Goal: Use online tool/utility: Utilize a website feature to perform a specific function

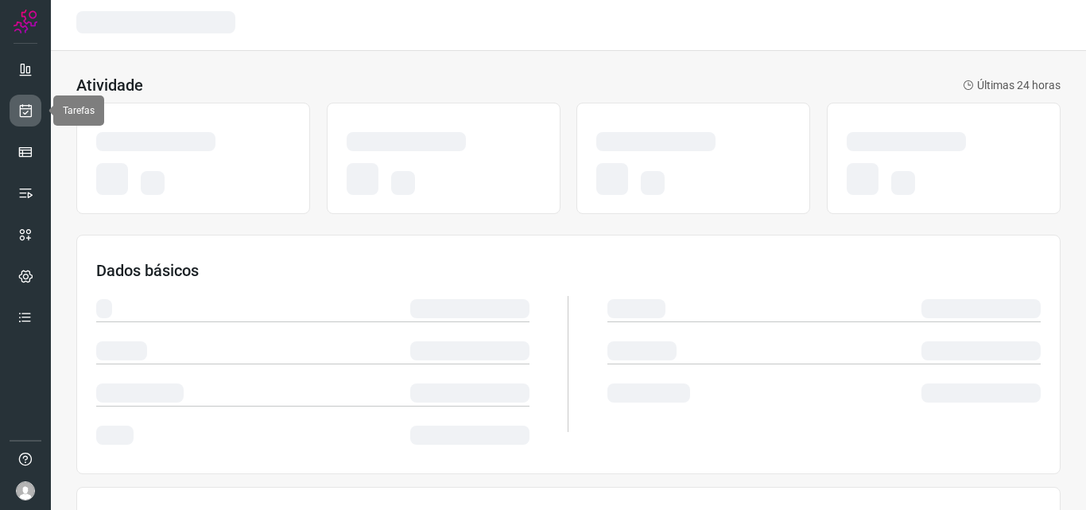
click at [30, 114] on icon at bounding box center [25, 111] width 17 height 16
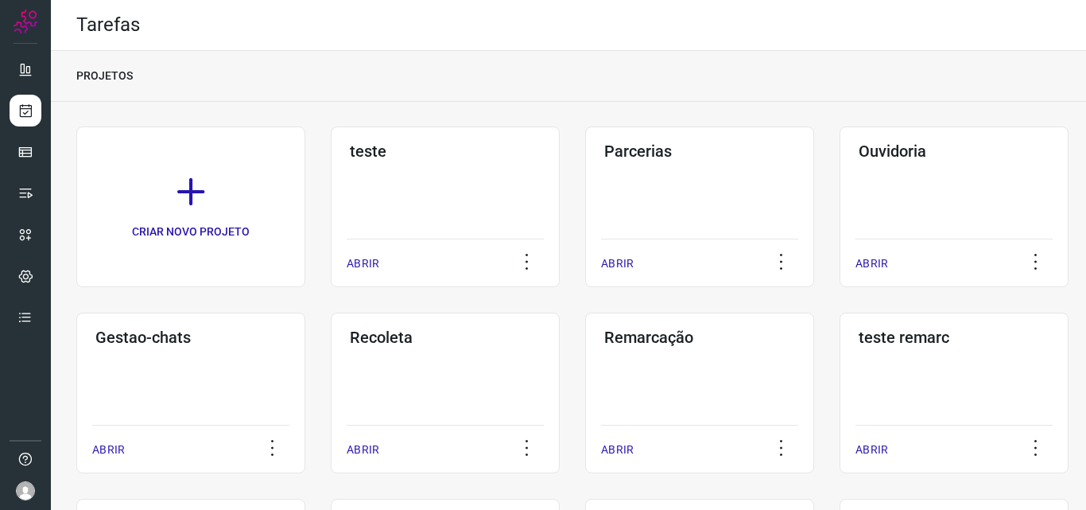
click at [142, 336] on h3 "Gestao-chats" at bounding box center [190, 337] width 191 height 19
click at [783, 413] on div "Remarcação ABRIR" at bounding box center [699, 392] width 229 height 161
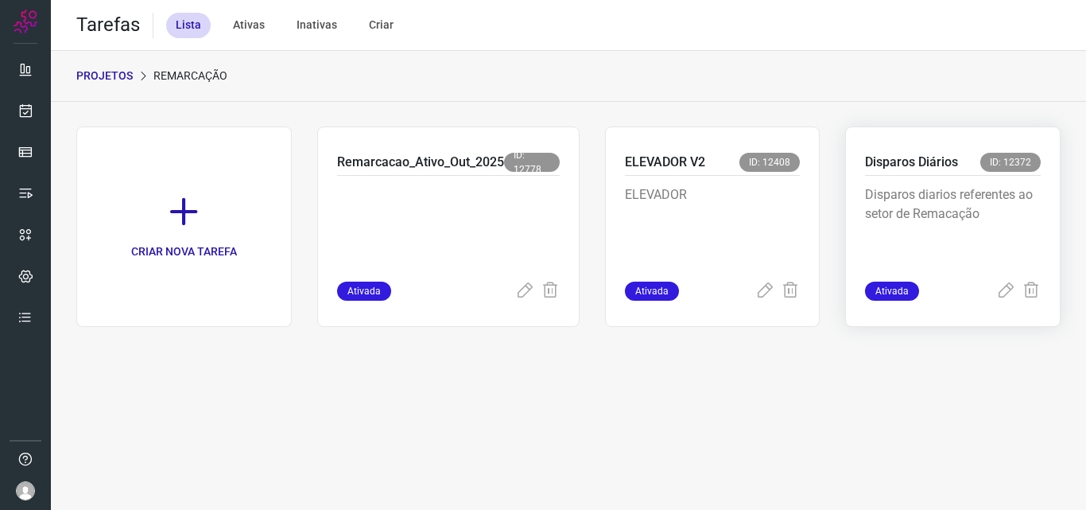
click at [968, 186] on p "Disparos diarios referentes ao setor de Remacação" at bounding box center [953, 225] width 176 height 80
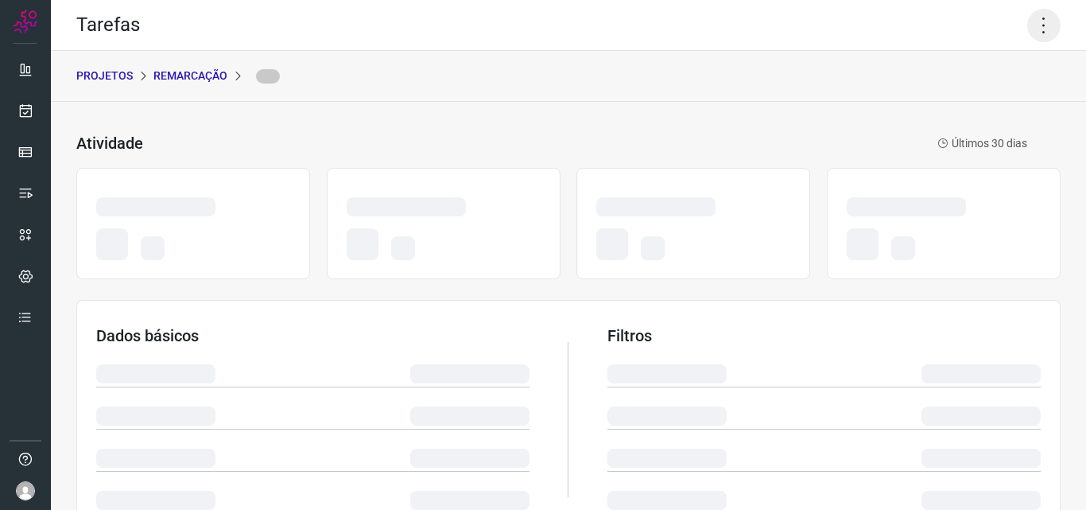
click at [1039, 25] on icon at bounding box center [1043, 25] width 33 height 33
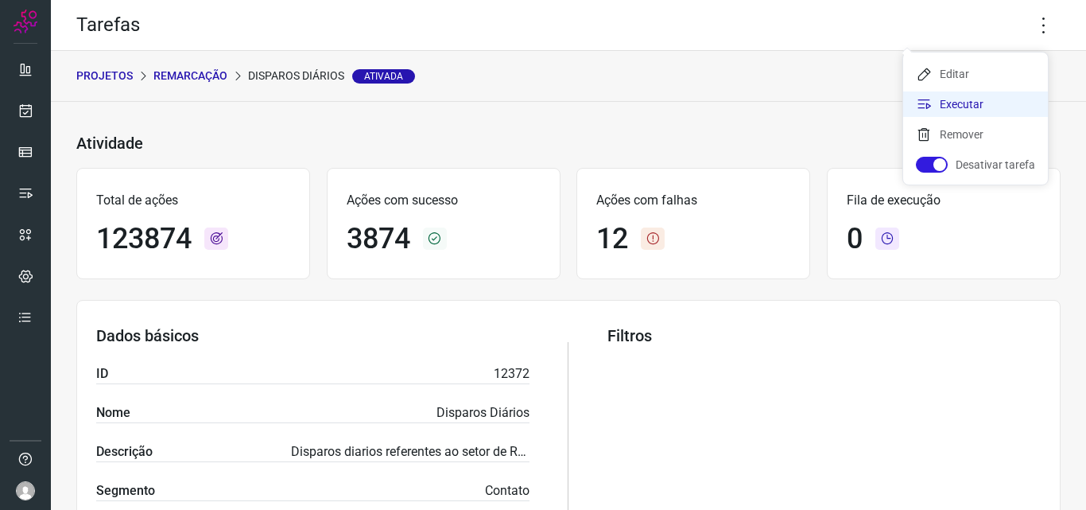
click at [984, 104] on li "Executar" at bounding box center [975, 103] width 145 height 25
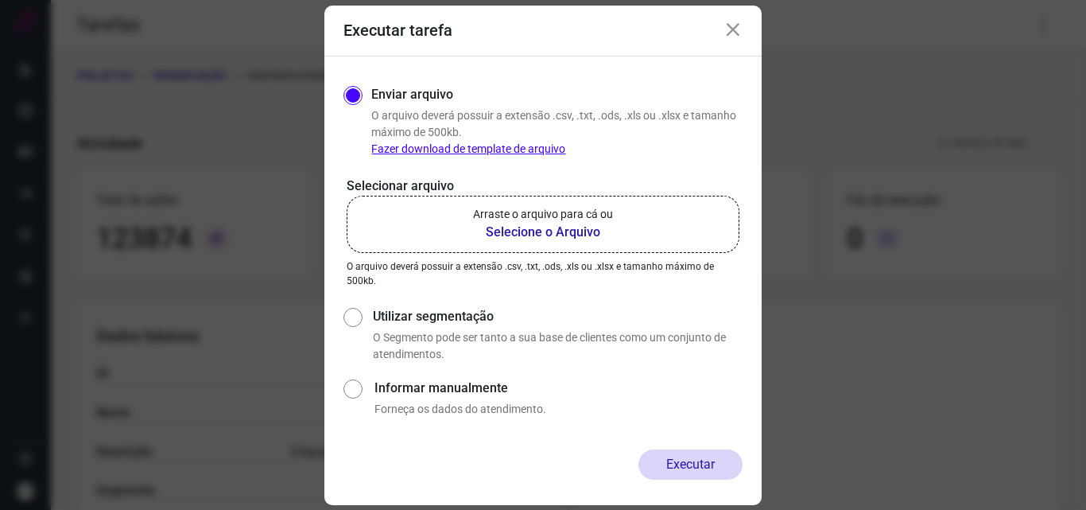
click at [566, 233] on b "Selecione o Arquivo" at bounding box center [543, 232] width 140 height 19
click at [0, 0] on input "Arraste o arquivo para cá ou Selecione o Arquivo" at bounding box center [0, 0] width 0 height 0
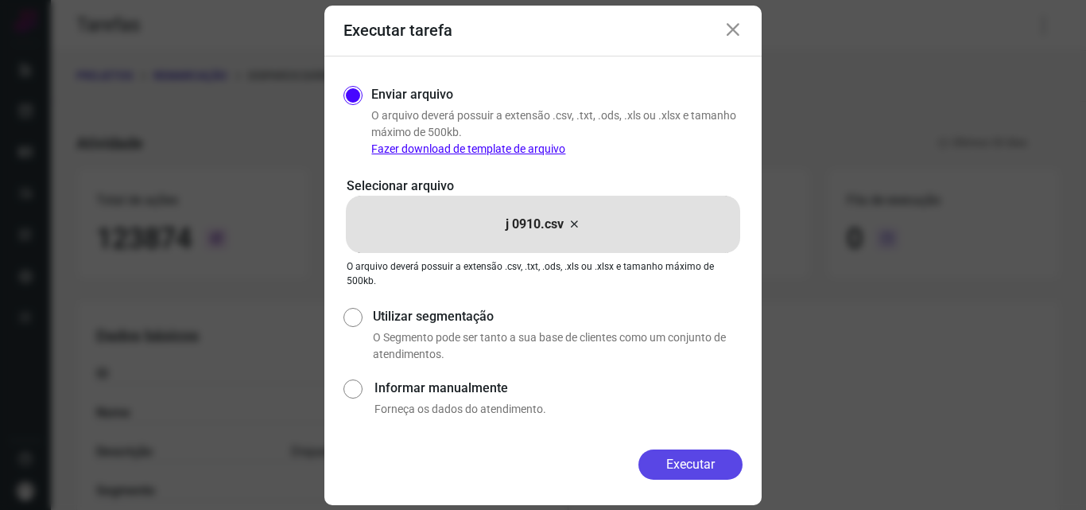
click at [669, 464] on button "Executar" at bounding box center [690, 464] width 104 height 30
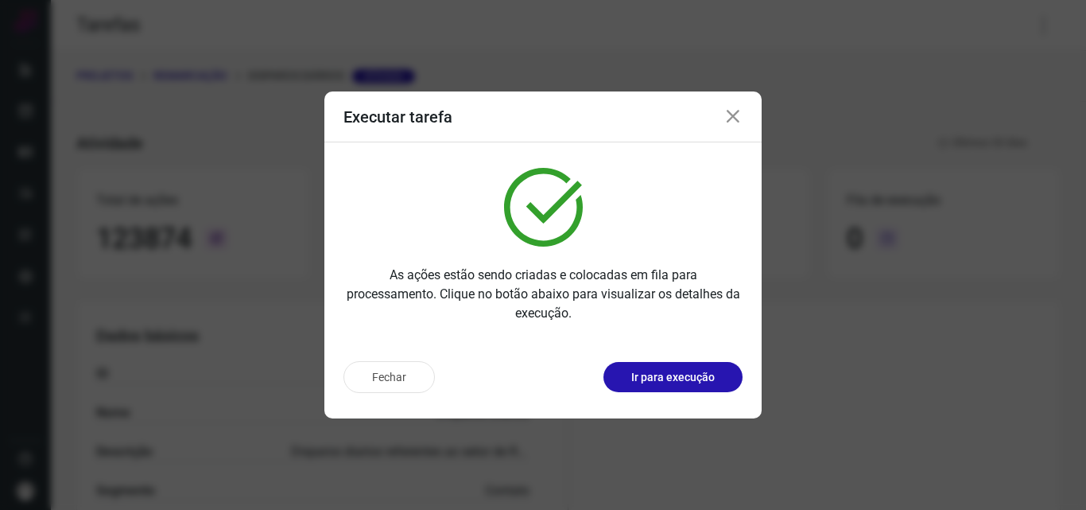
click at [672, 379] on p "Ir para execução" at bounding box center [672, 377] width 83 height 17
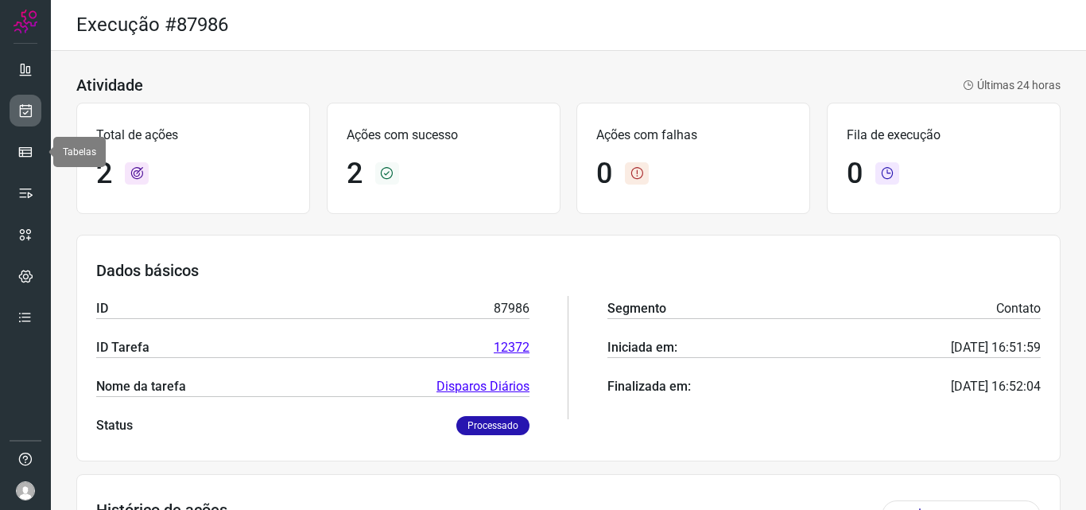
click at [25, 111] on icon at bounding box center [25, 111] width 17 height 16
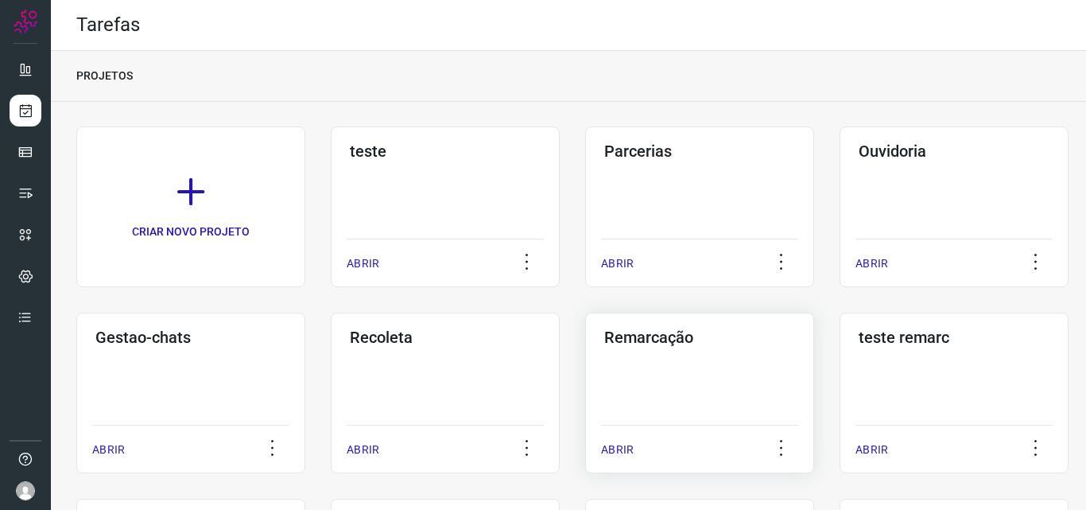
click at [681, 390] on div "Remarcação ABRIR" at bounding box center [699, 392] width 229 height 161
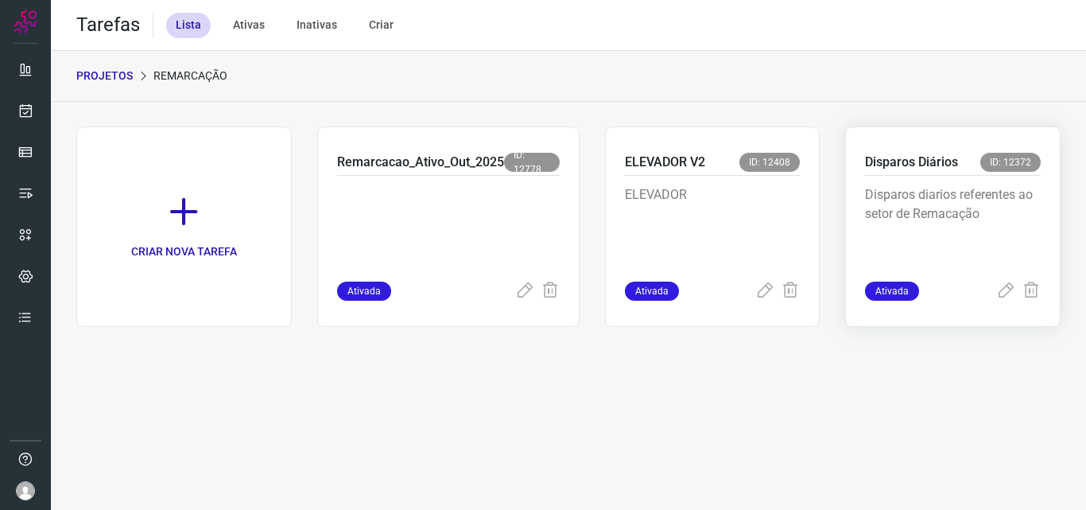
click at [887, 225] on p "Disparos diarios referentes ao setor de Remacação" at bounding box center [953, 225] width 176 height 80
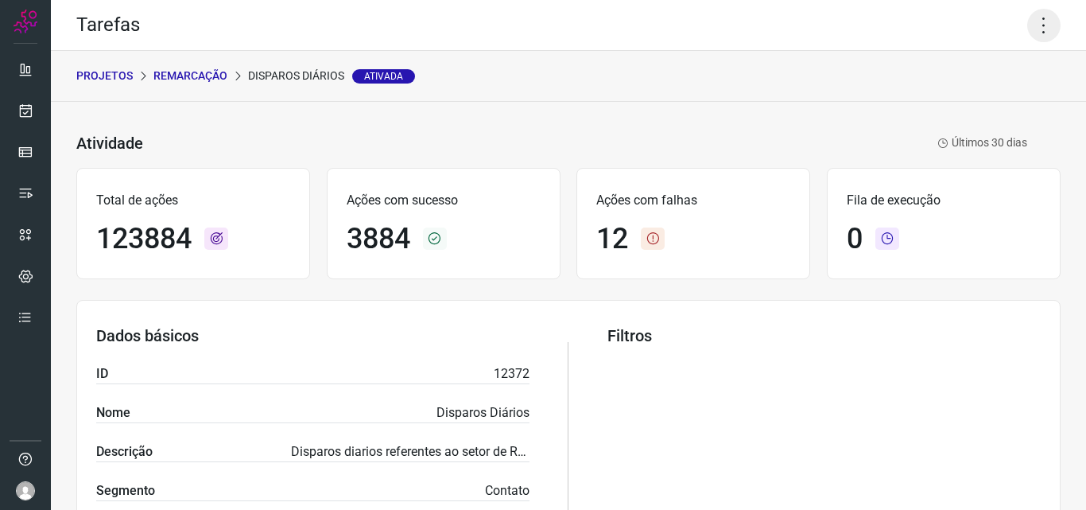
click at [1038, 22] on icon at bounding box center [1043, 25] width 33 height 33
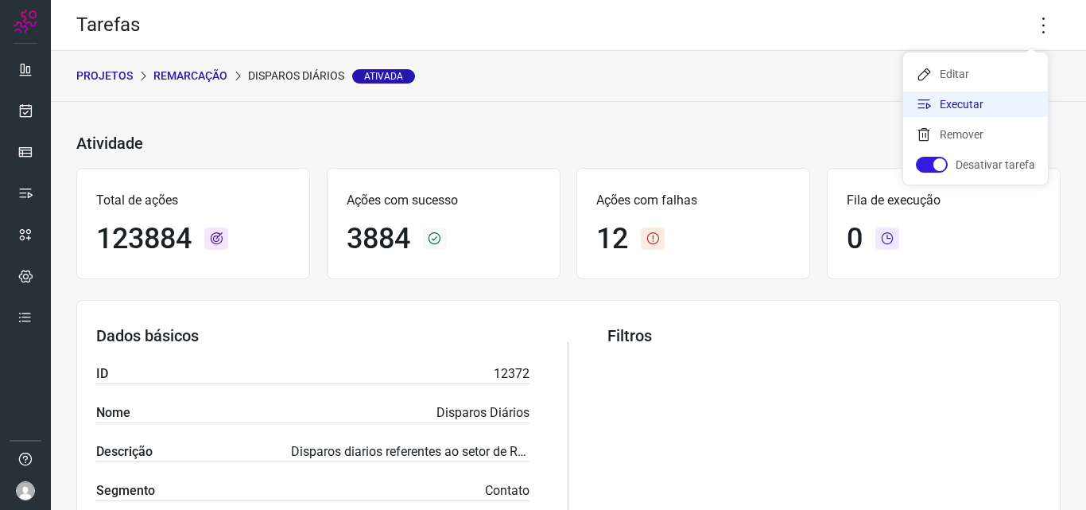
click at [1004, 96] on li "Executar" at bounding box center [975, 103] width 145 height 25
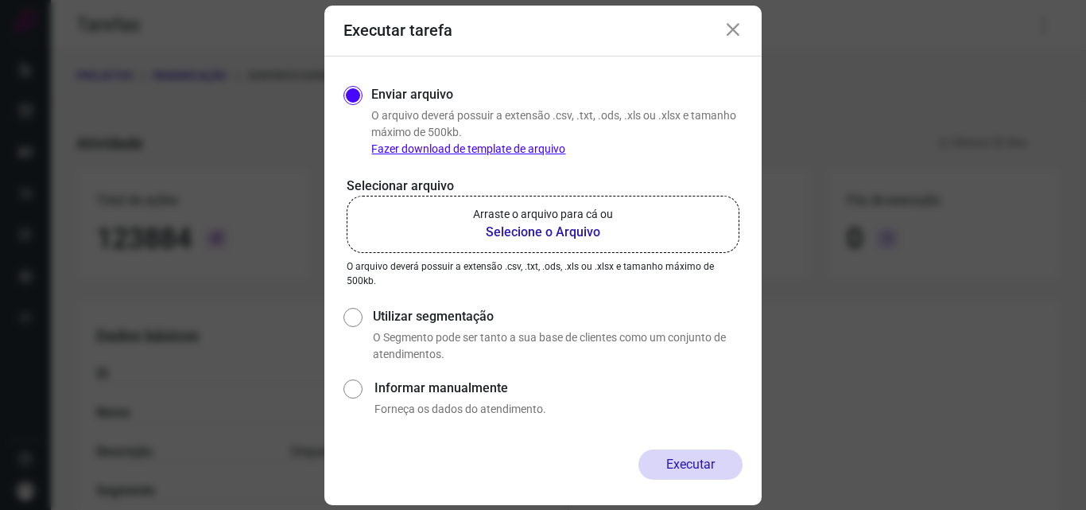
click at [573, 213] on p "Arraste o arquivo para cá ou" at bounding box center [543, 214] width 140 height 17
click at [0, 0] on input "Arraste o arquivo para cá ou Selecione o Arquivo" at bounding box center [0, 0] width 0 height 0
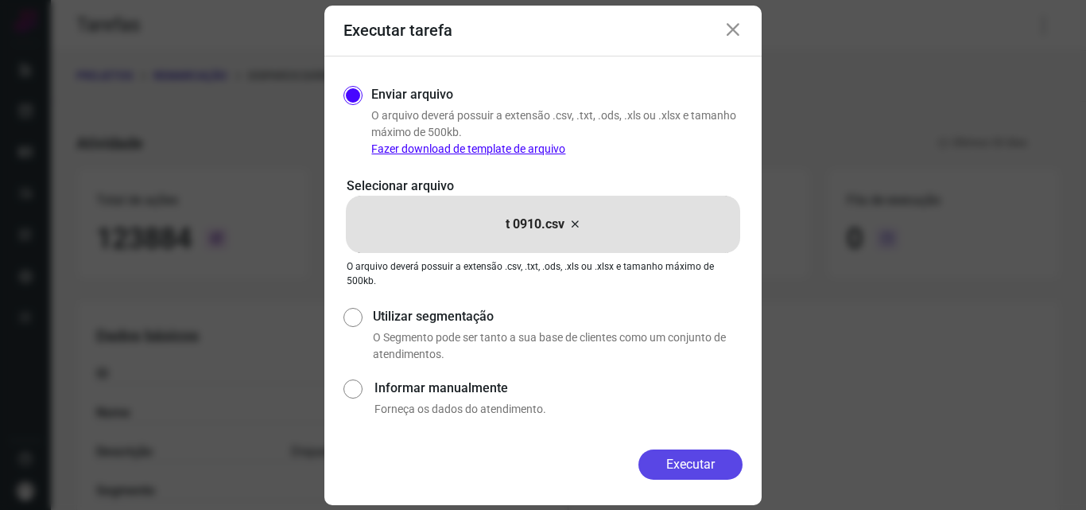
click at [673, 470] on button "Executar" at bounding box center [690, 464] width 104 height 30
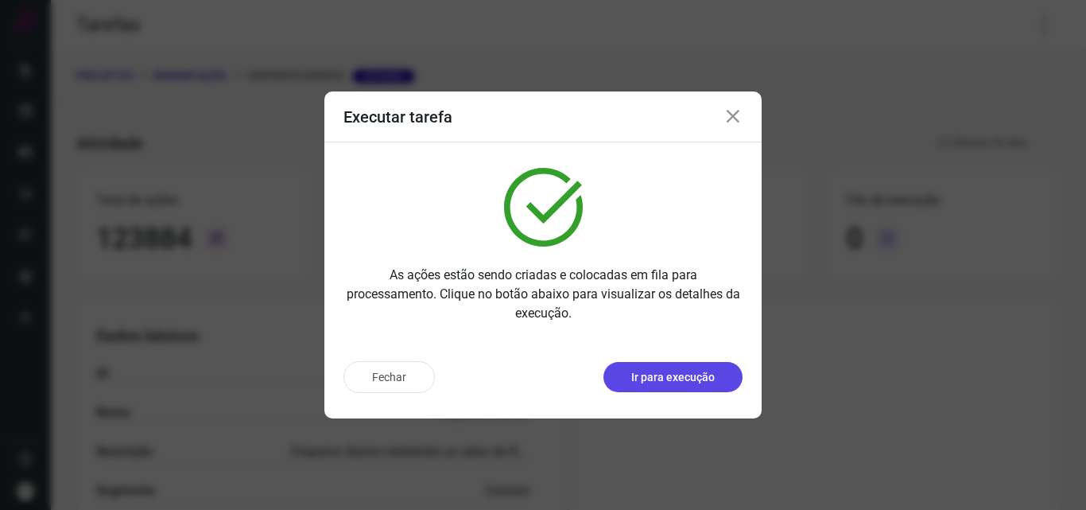
click at [711, 374] on p "Ir para execução" at bounding box center [672, 377] width 83 height 17
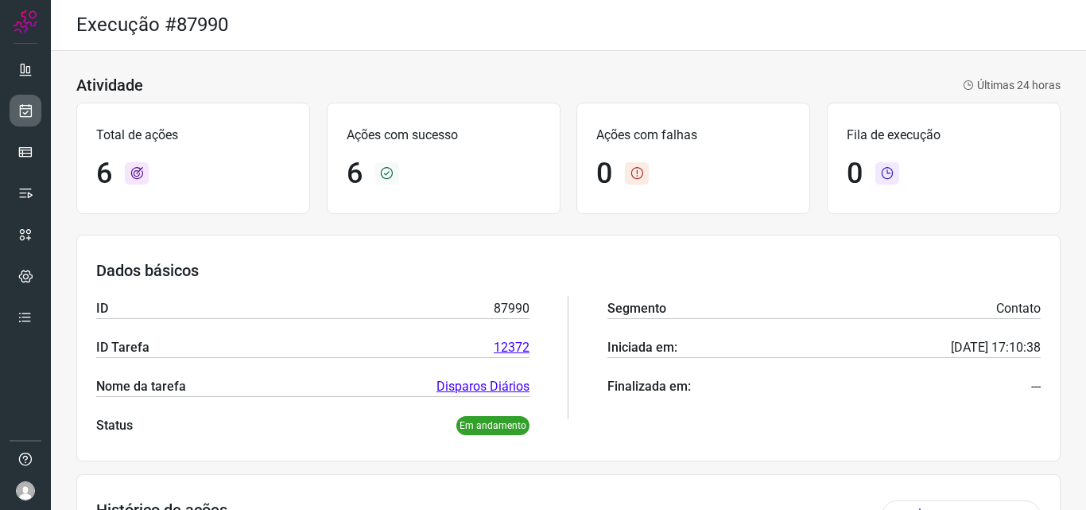
click at [29, 118] on icon at bounding box center [25, 111] width 17 height 16
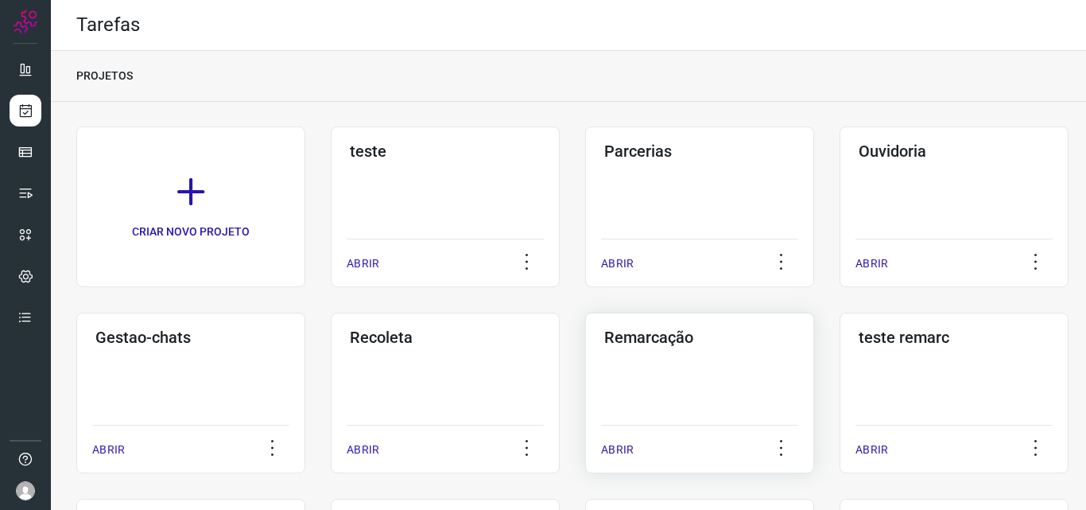
click at [682, 347] on div "Remarcação ABRIR" at bounding box center [699, 392] width 229 height 161
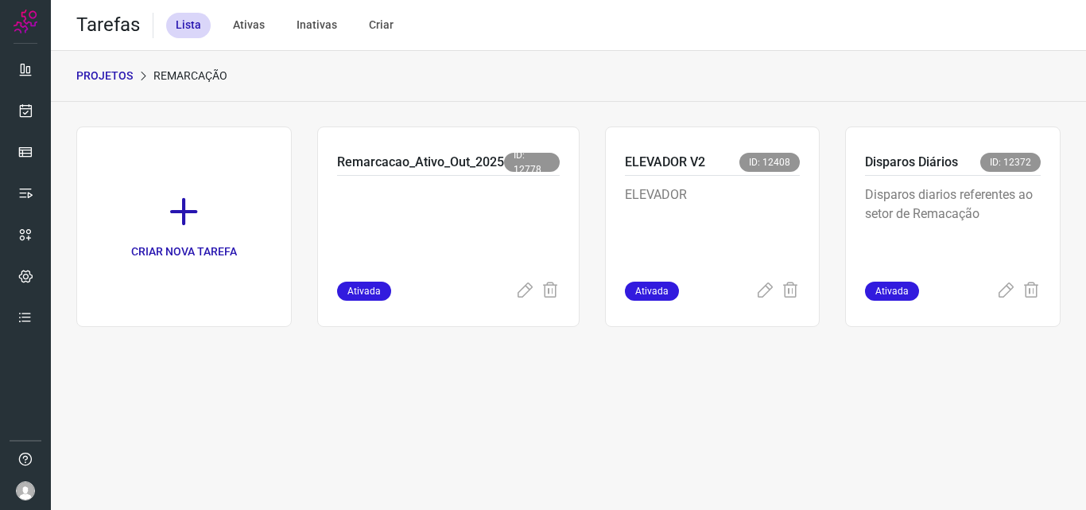
click at [1026, 25] on div "Tarefas Lista Ativas Inativas Criar" at bounding box center [568, 25] width 1035 height 51
click at [946, 185] on p "Disparos diarios referentes ao setor de Remacação" at bounding box center [953, 225] width 176 height 80
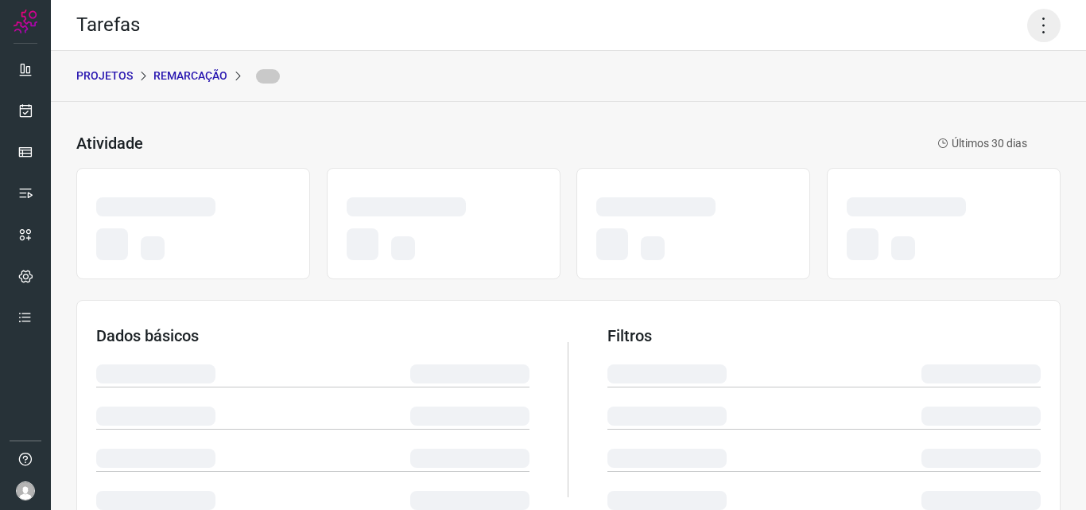
click at [1038, 21] on icon at bounding box center [1043, 25] width 33 height 33
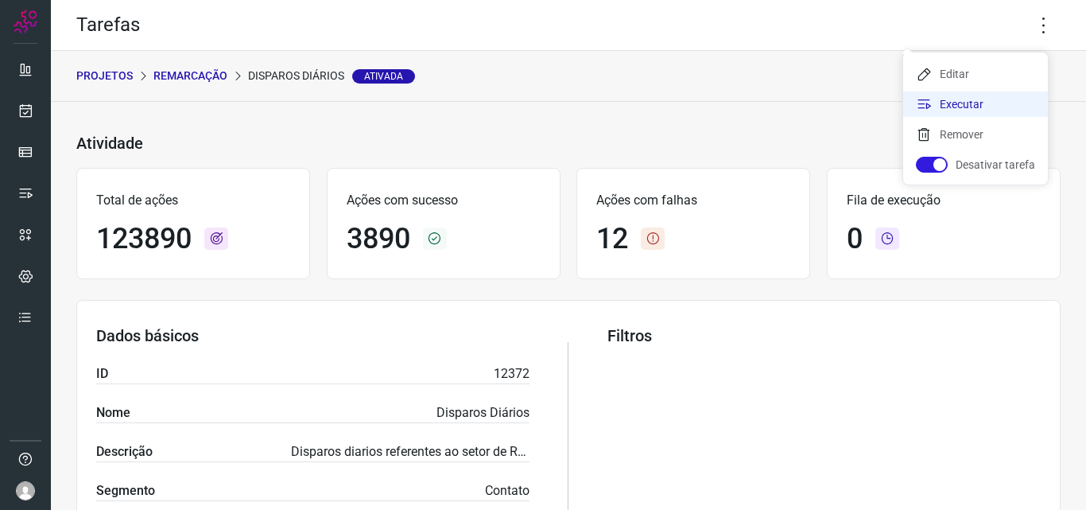
click at [977, 102] on li "Executar" at bounding box center [975, 103] width 145 height 25
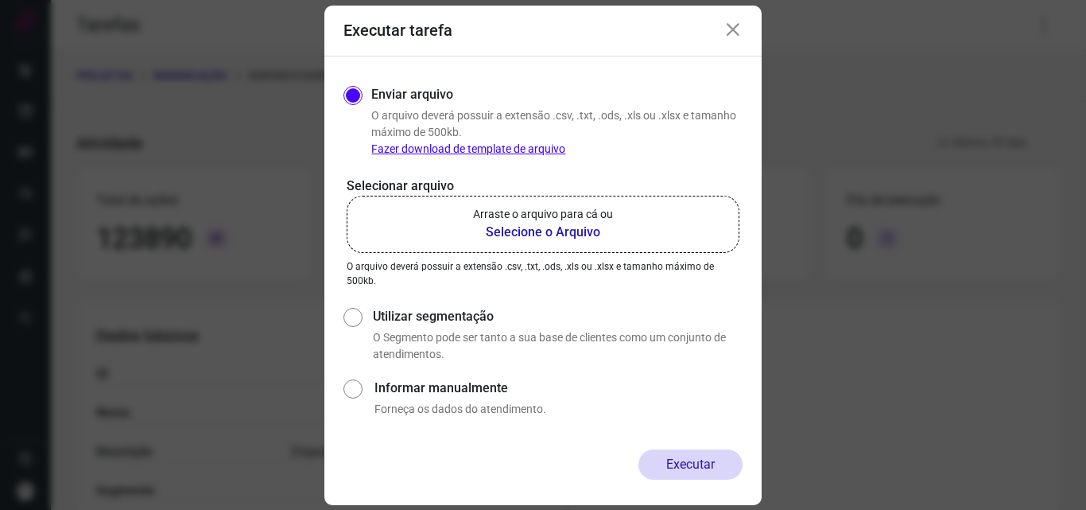
click at [599, 223] on b "Selecione o Arquivo" at bounding box center [543, 232] width 140 height 19
click at [0, 0] on input "Arraste o arquivo para cá ou Selecione o Arquivo" at bounding box center [0, 0] width 0 height 0
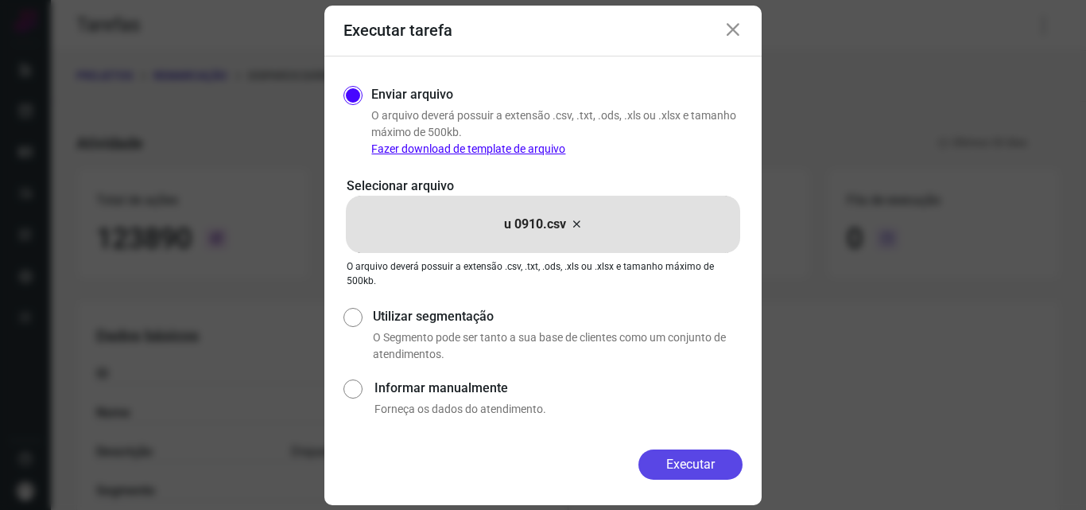
click at [677, 460] on button "Executar" at bounding box center [690, 464] width 104 height 30
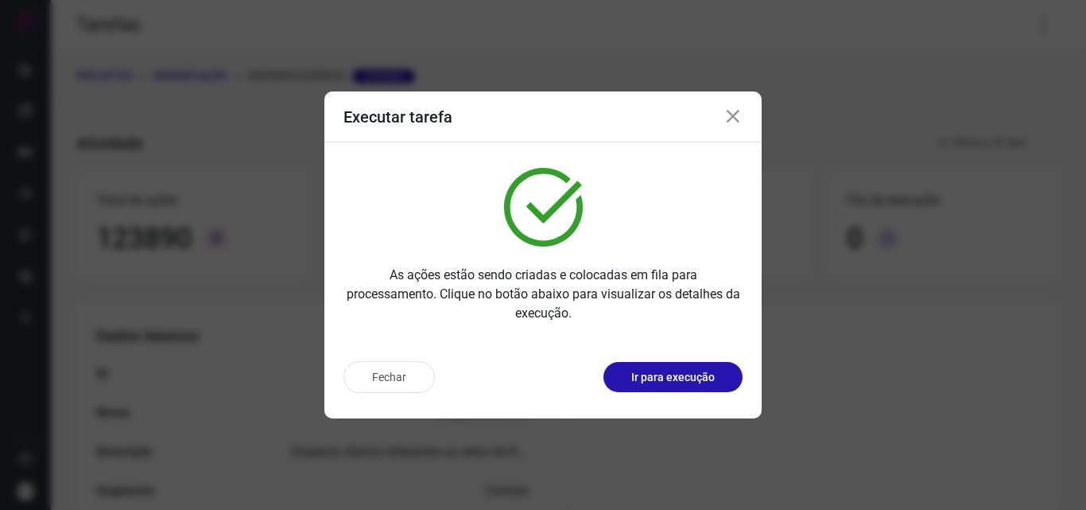
click at [676, 391] on button "Ir para execução" at bounding box center [672, 377] width 139 height 30
